Goal: Transaction & Acquisition: Purchase product/service

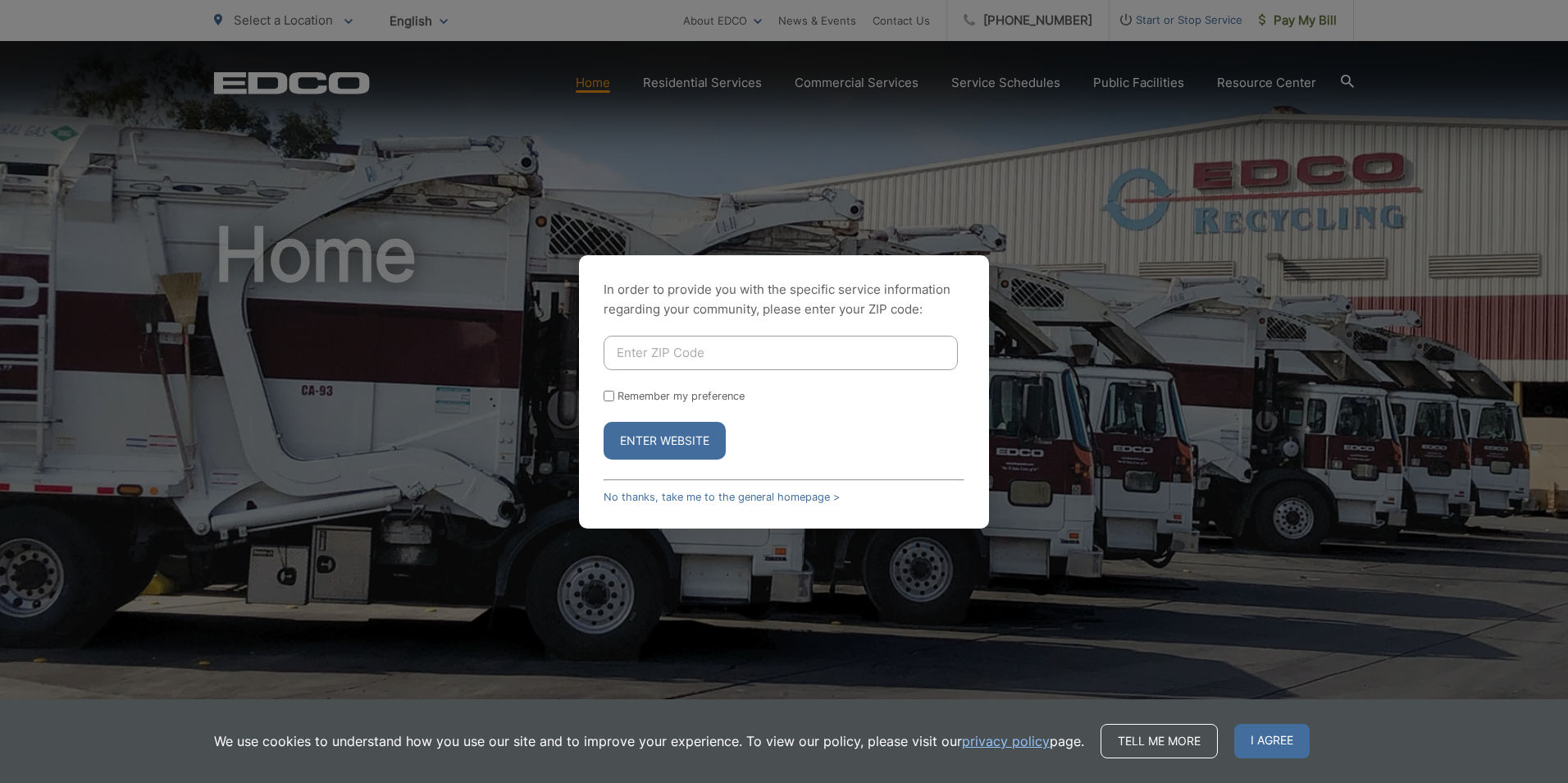
click at [676, 357] on input "Enter ZIP Code" at bounding box center [781, 353] width 354 height 34
type input "90808"
click at [629, 440] on button "Enter Website" at bounding box center [664, 440] width 122 height 37
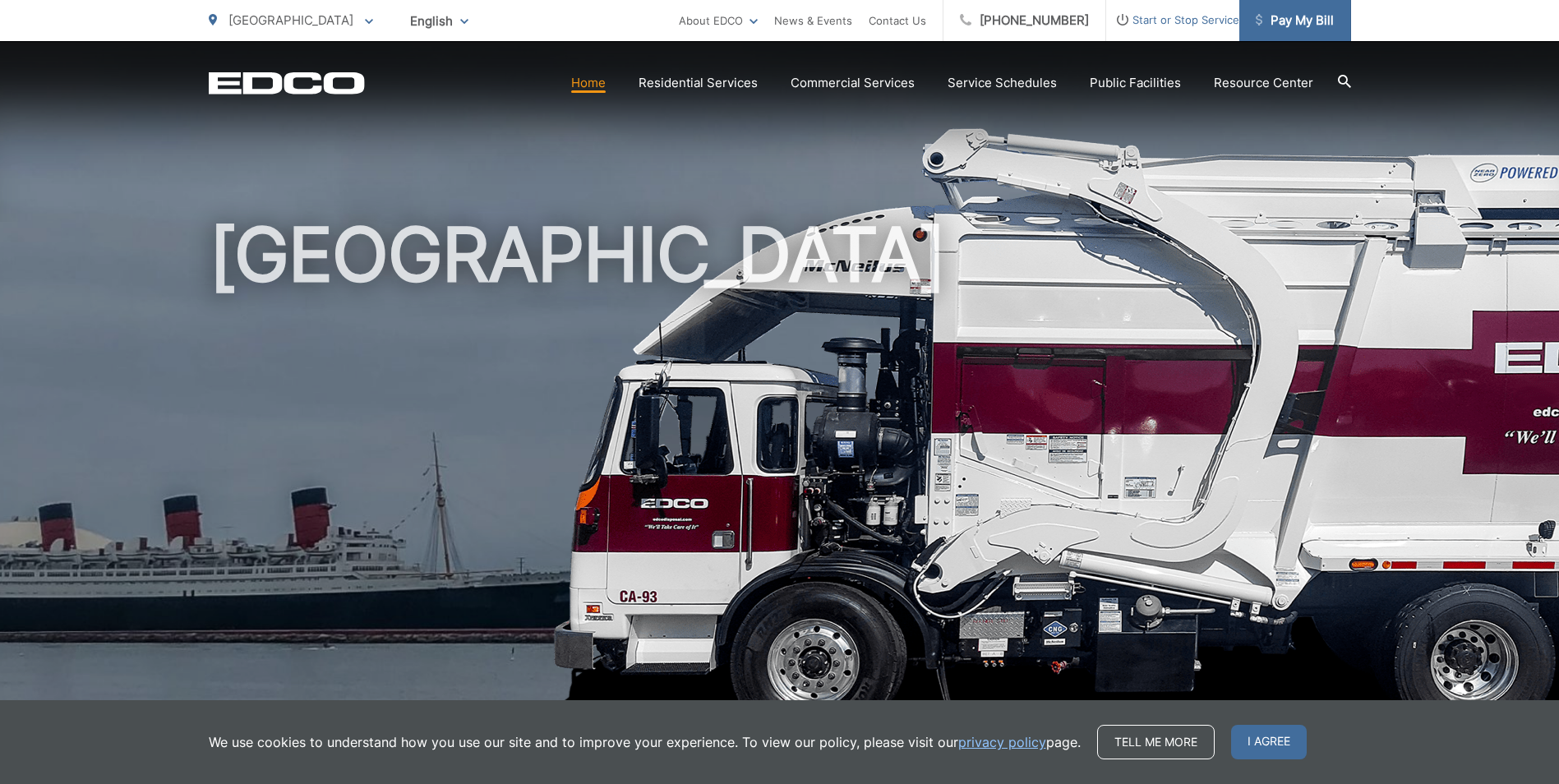
click at [1275, 18] on span "Pay My Bill" at bounding box center [1295, 21] width 78 height 20
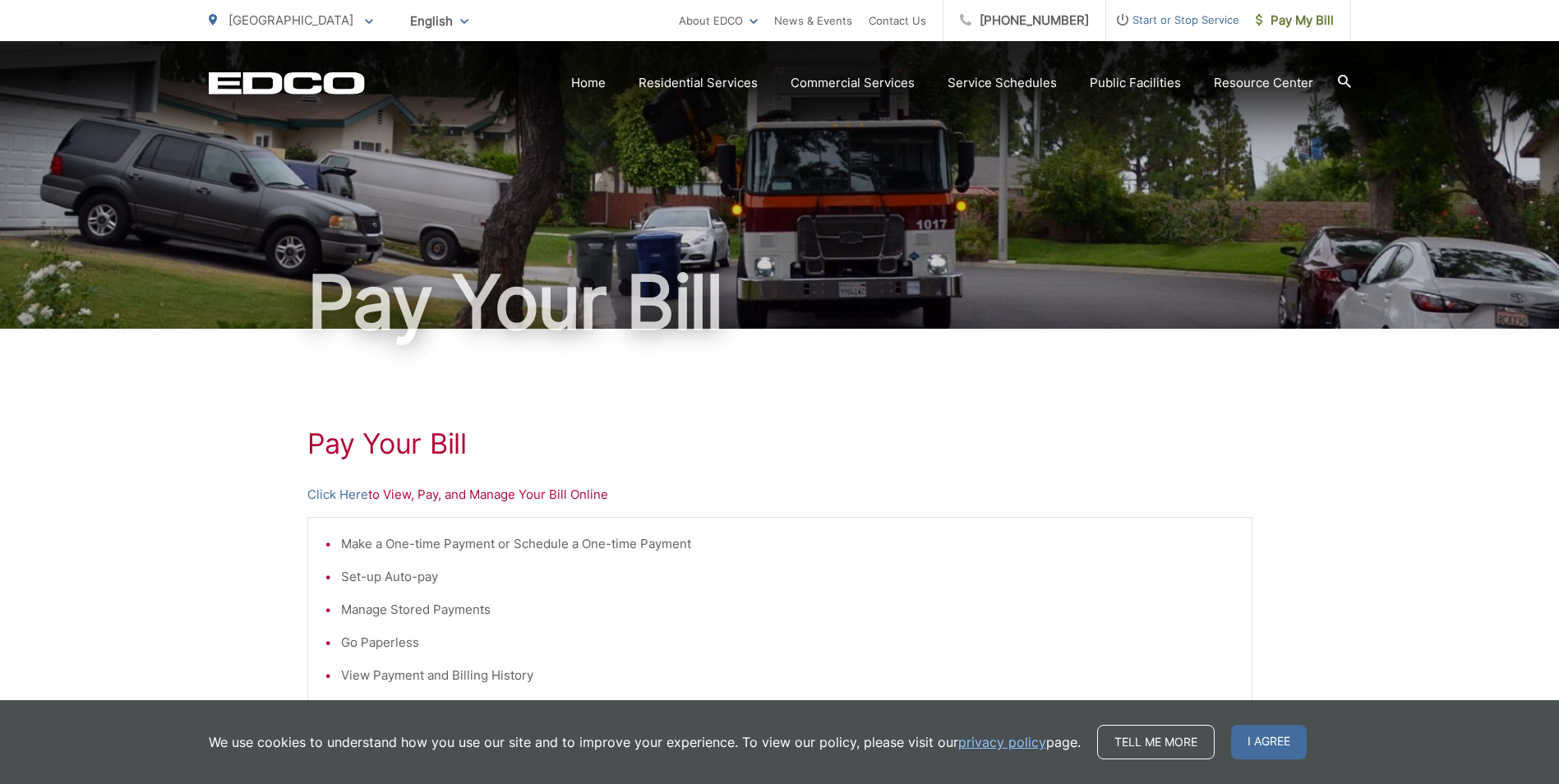
click at [459, 498] on p "Click Here to View, Pay, and Manage Your Bill Online" at bounding box center [780, 495] width 945 height 20
click at [343, 493] on link "Click Here" at bounding box center [338, 495] width 61 height 20
